Goal: Task Accomplishment & Management: Use online tool/utility

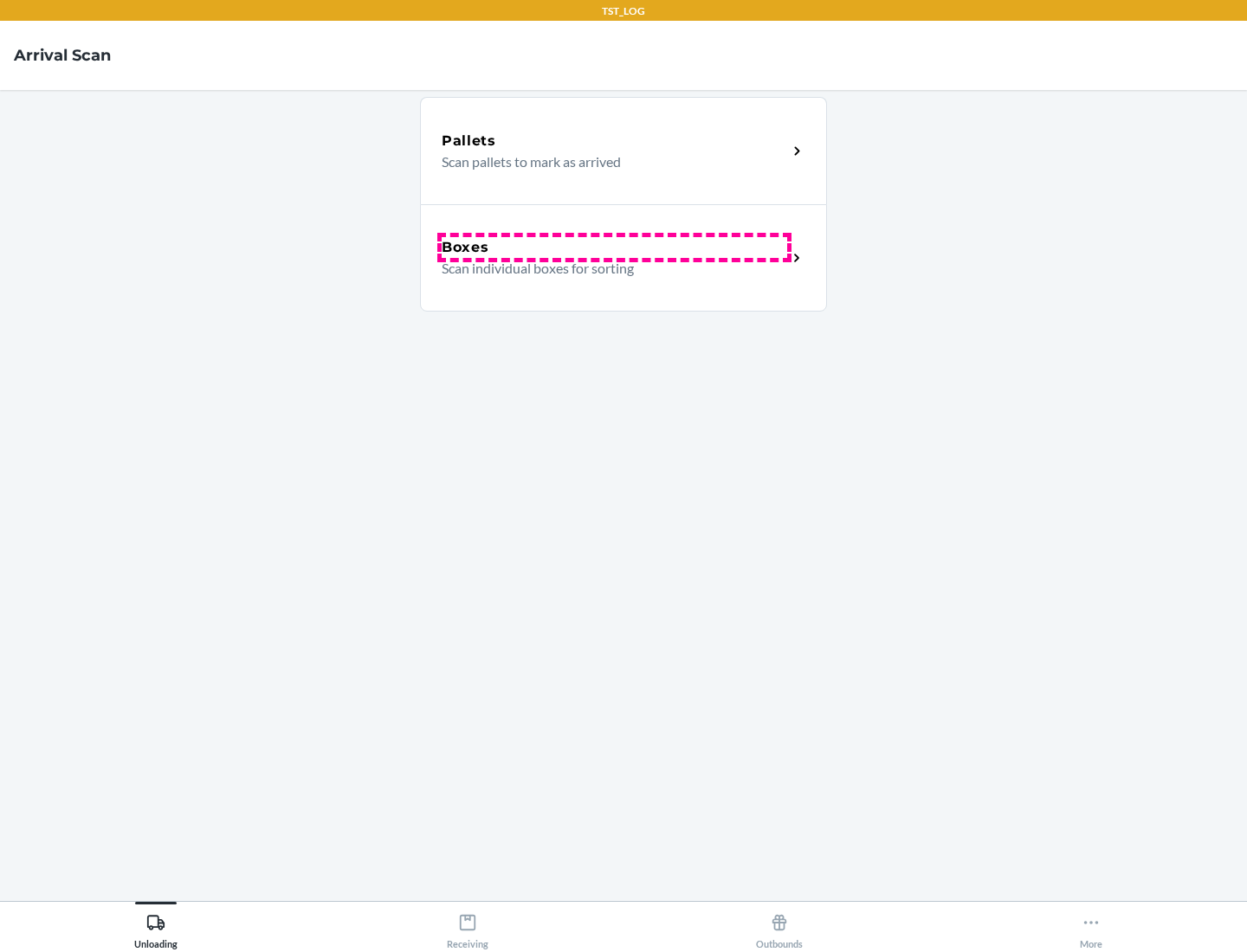
click at [614, 248] on div "Boxes" at bounding box center [614, 247] width 346 height 20
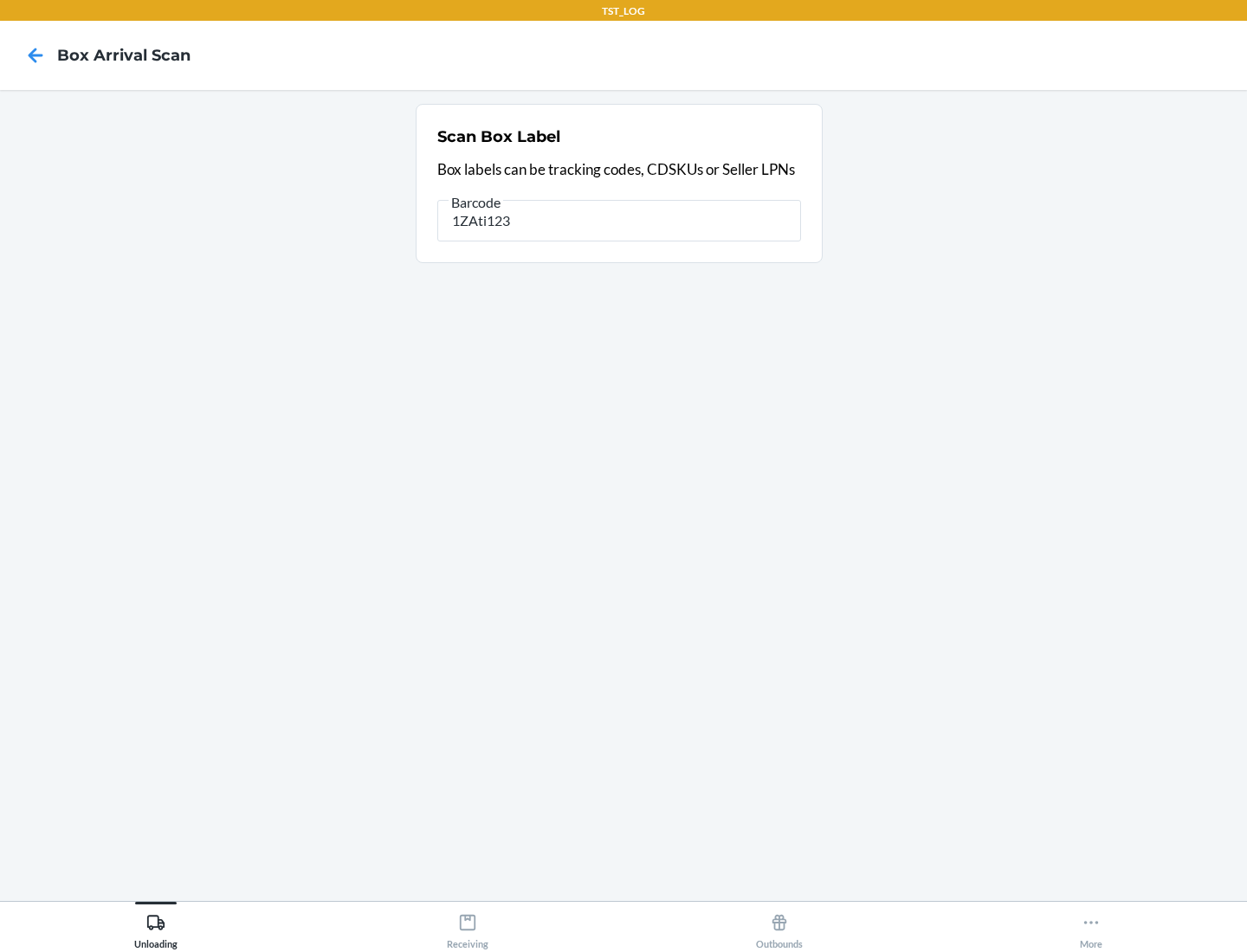
type input "1ZAti123"
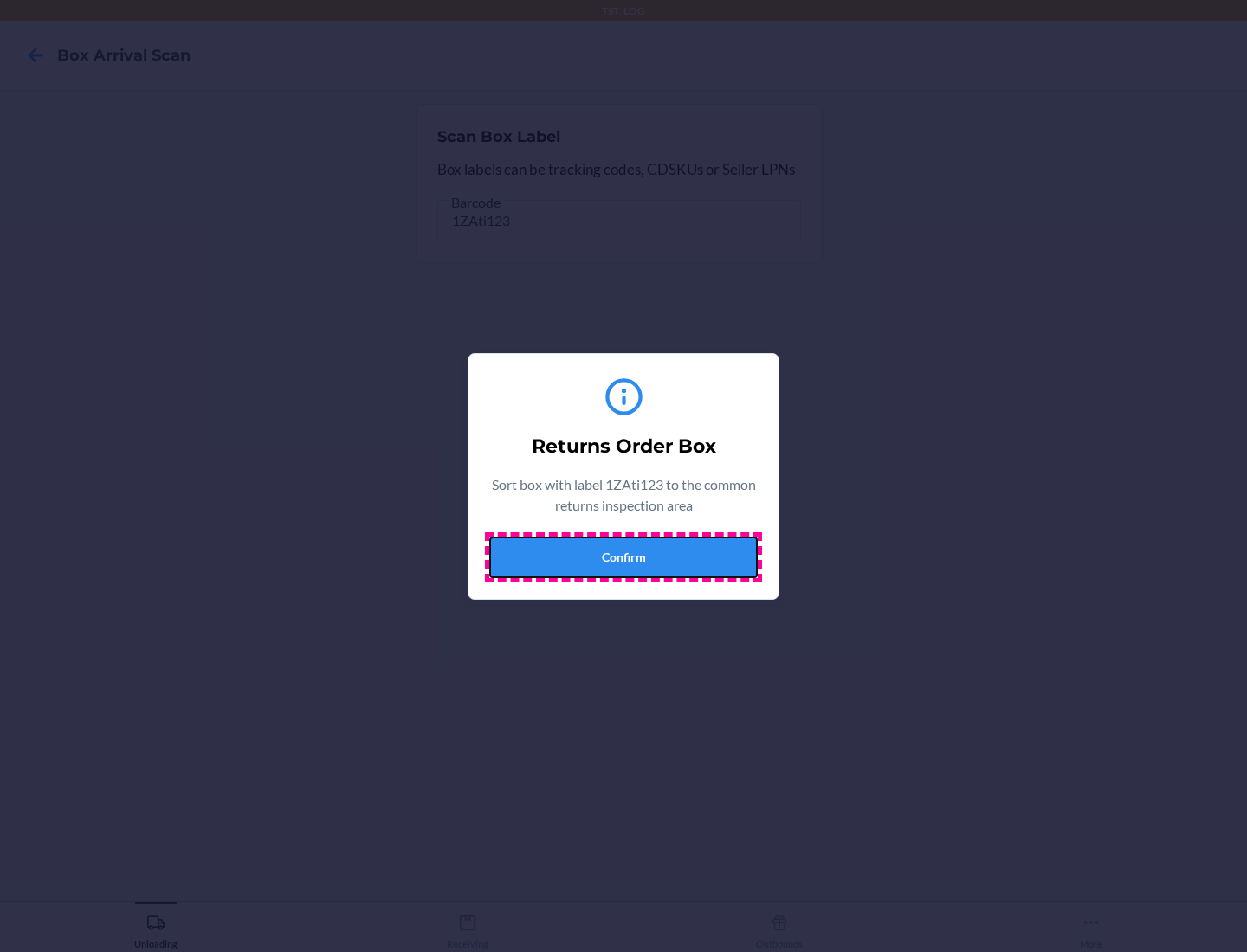
click at [624, 557] on button "Confirm" at bounding box center [624, 557] width 268 height 42
